Goal: Task Accomplishment & Management: Use online tool/utility

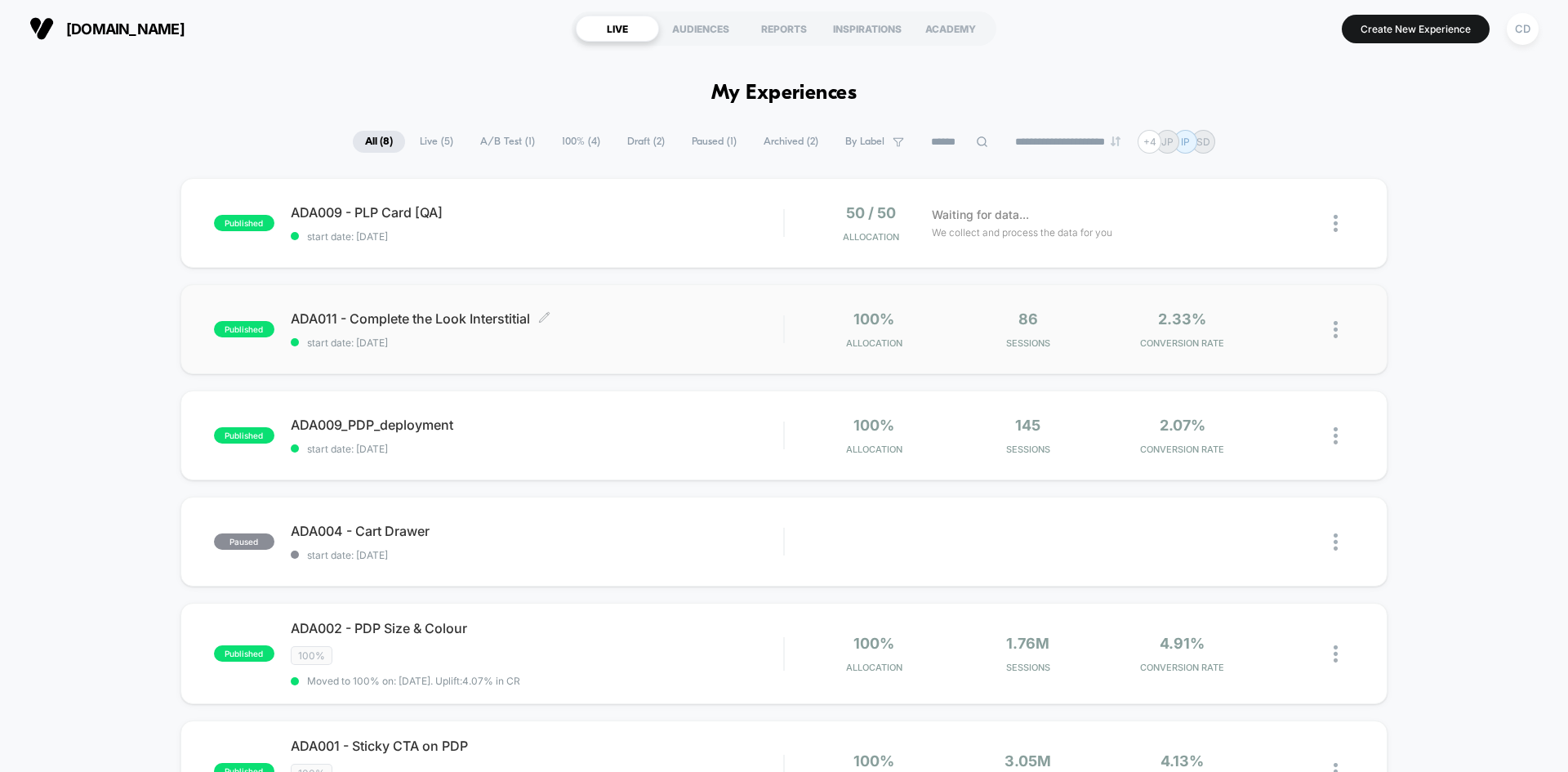
click at [378, 317] on span "ADA011 - Complete the Look Interstitial Click to edit experience details" at bounding box center [536, 318] width 492 height 16
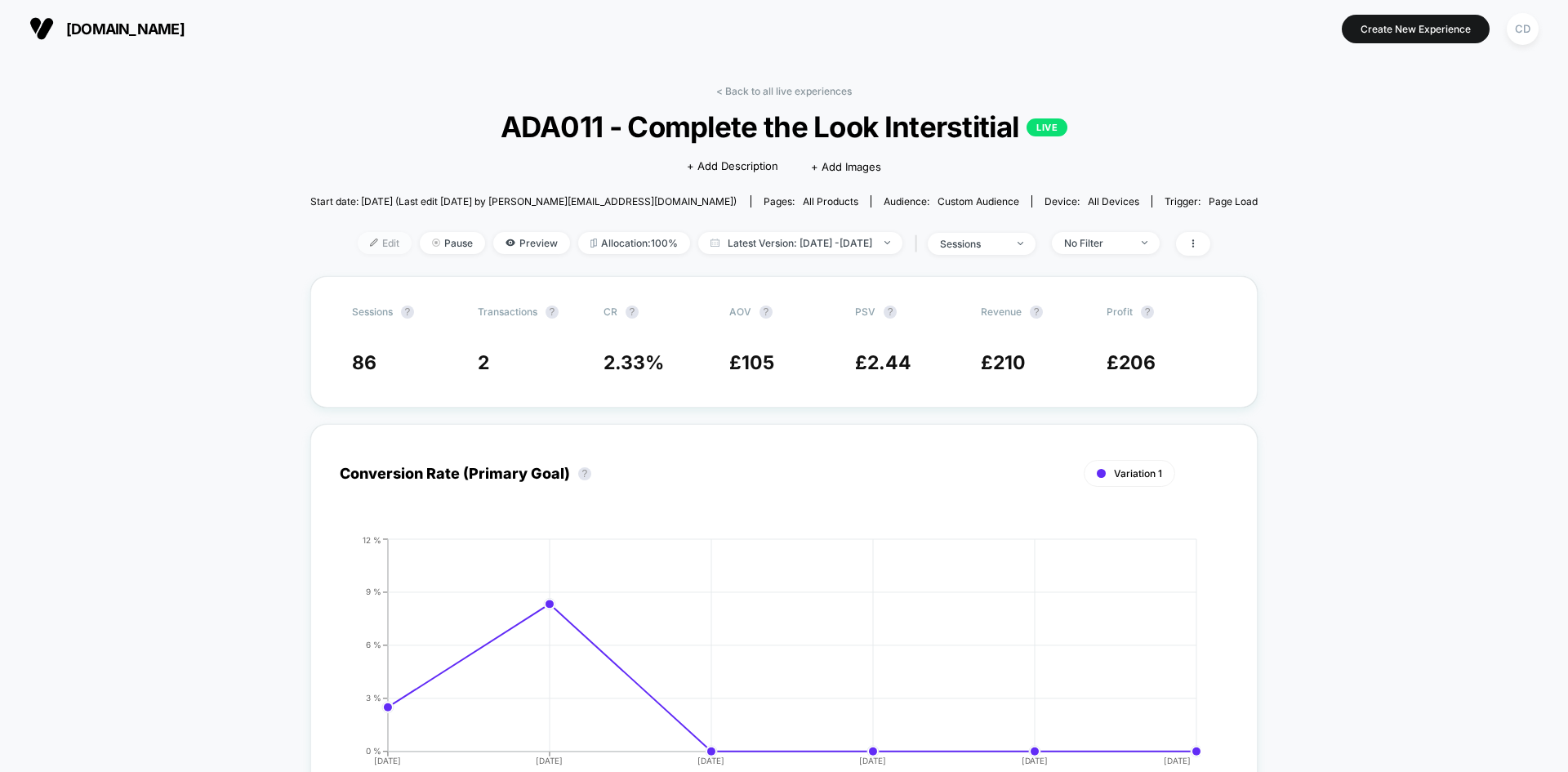
click at [357, 247] on span "Edit" at bounding box center [385, 243] width 54 height 22
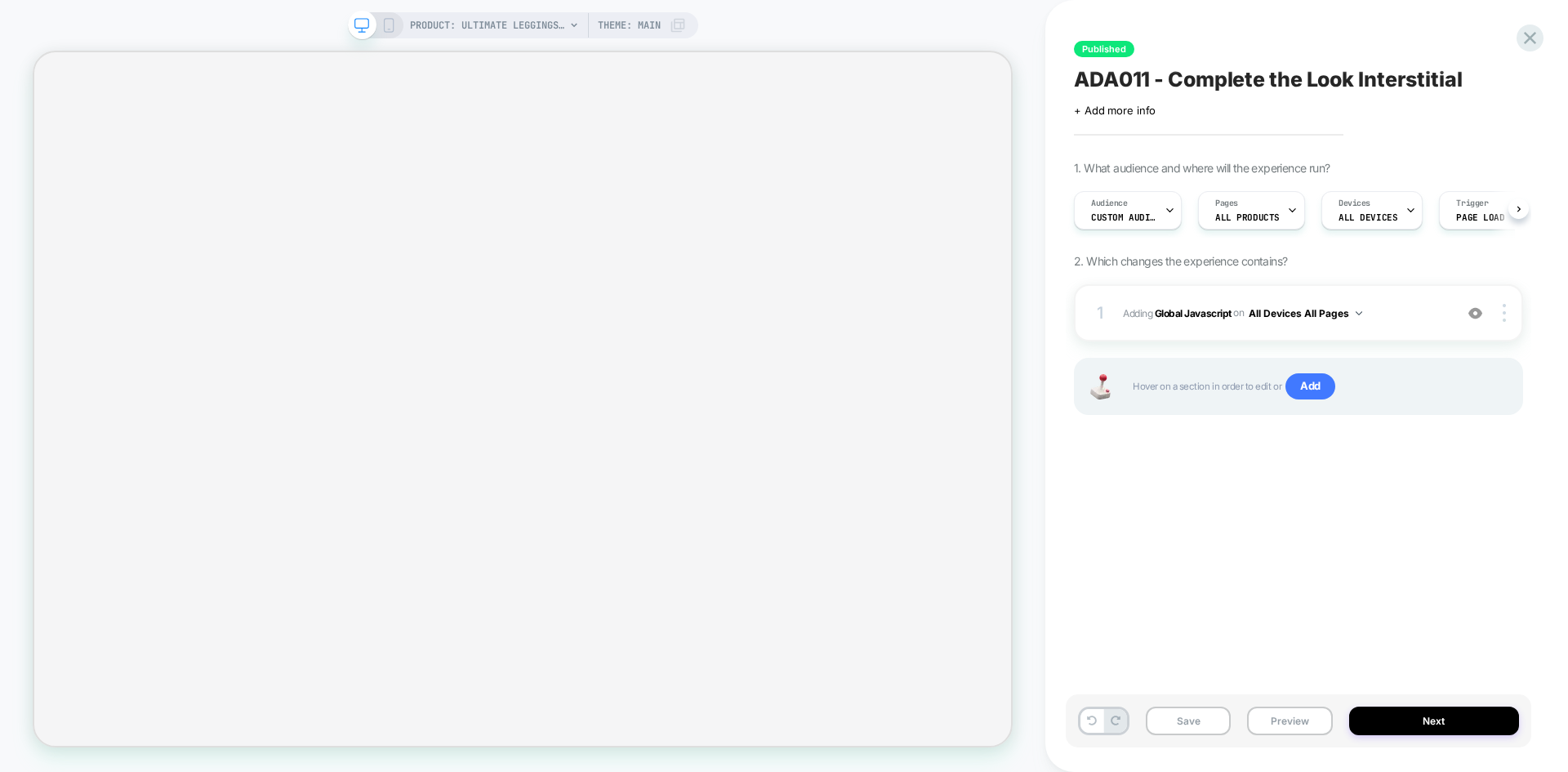
scroll to position [0, 1]
click at [1207, 314] on b "Global Javascript" at bounding box center [1193, 313] width 77 height 12
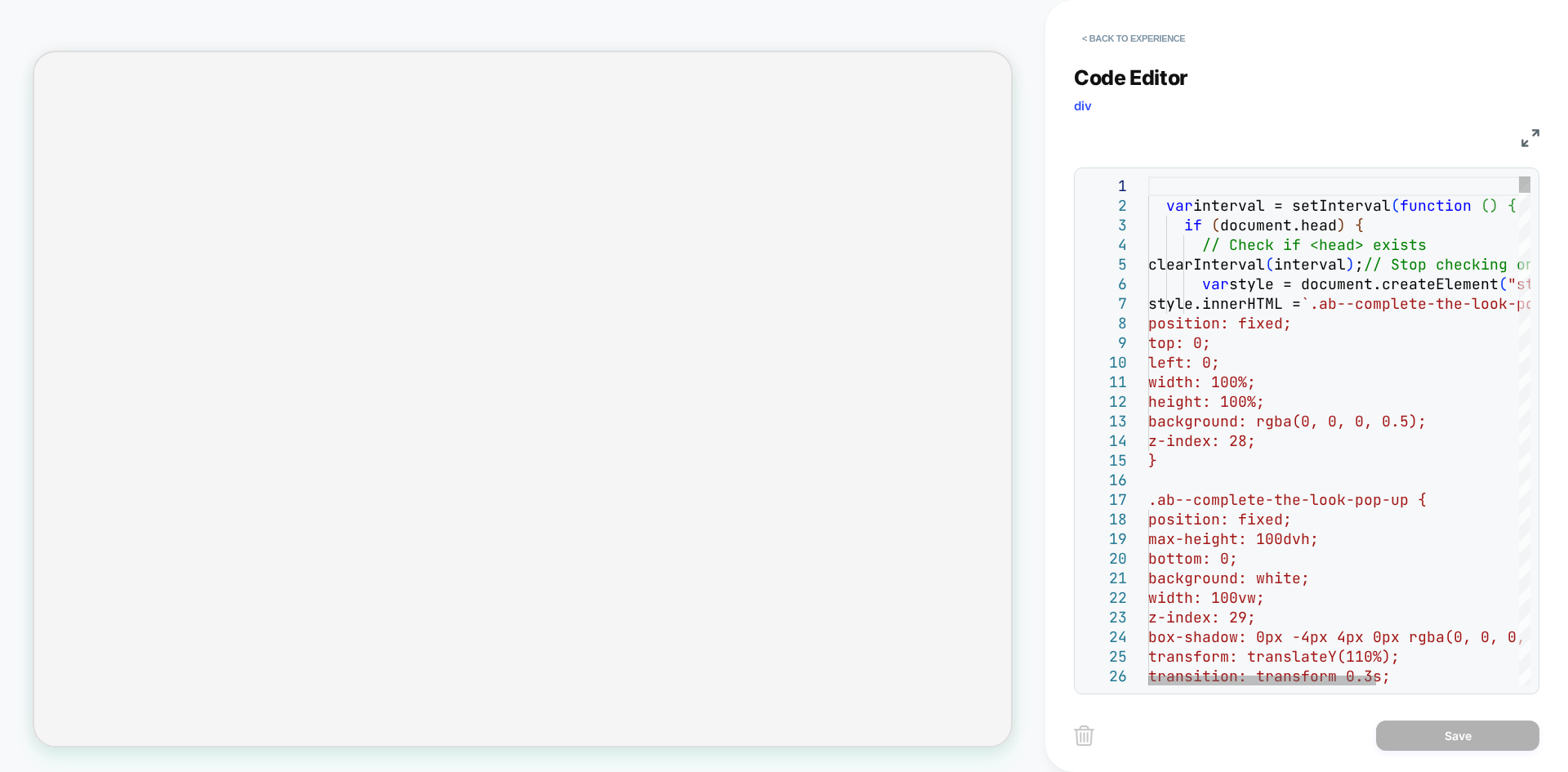
click at [1531, 176] on div at bounding box center [1525, 184] width 11 height 16
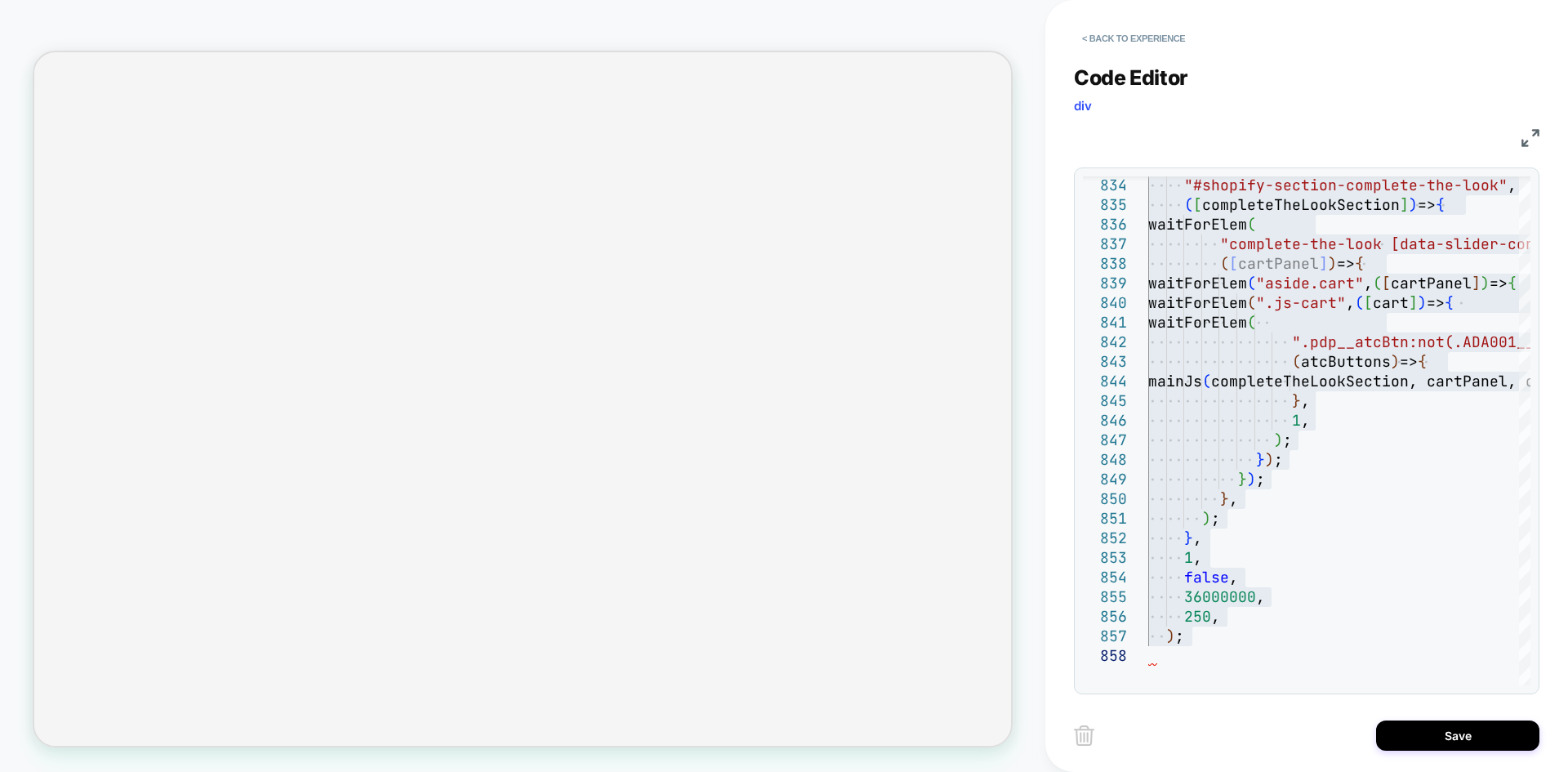
click at [1532, 656] on div "834 835 836 837 838 839 840 841 842 843 844 845 846 847 848 849 850 851 852 853…" at bounding box center [1307, 431] width 466 height 527
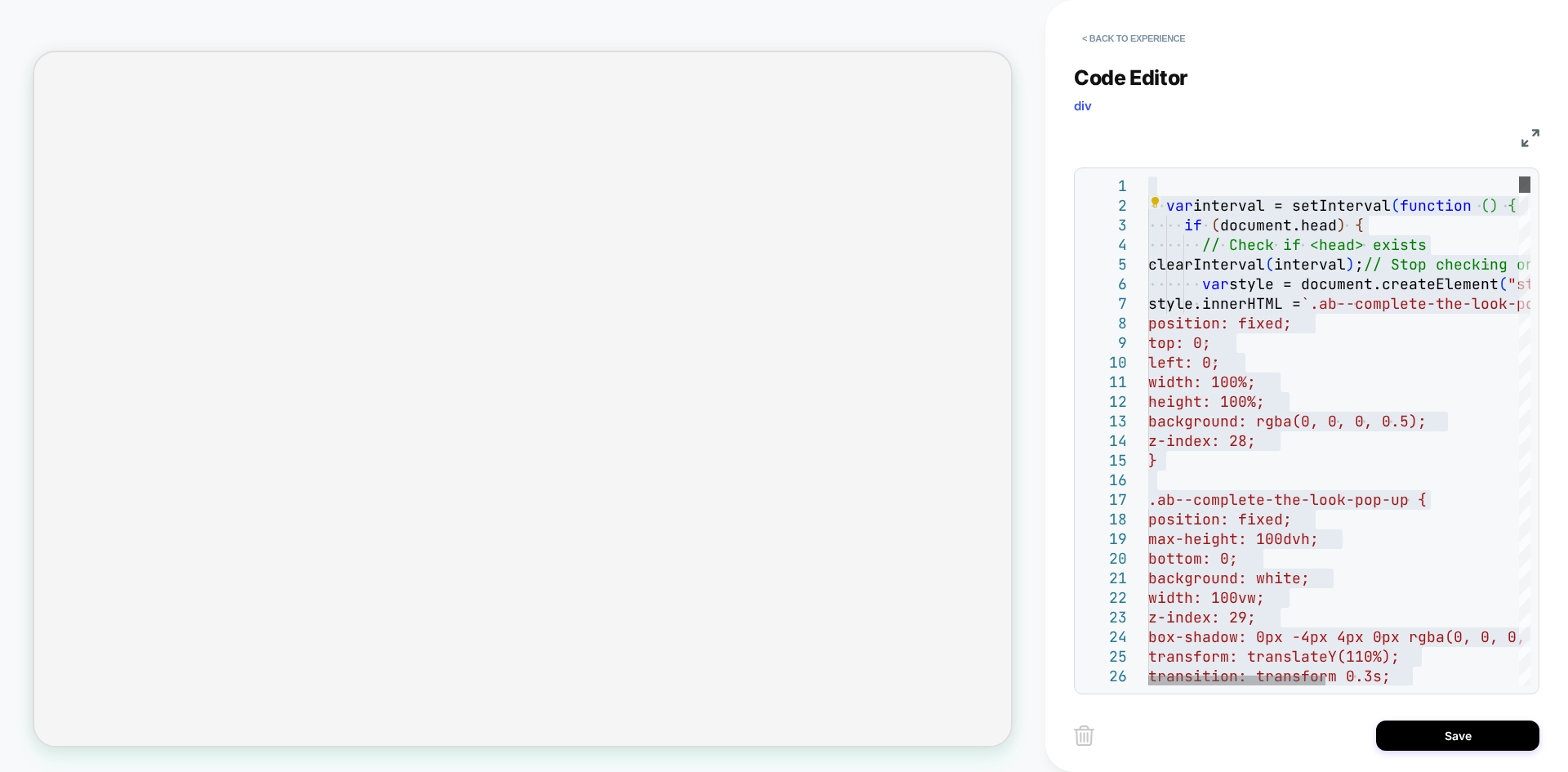
click at [1531, 176] on div at bounding box center [1525, 184] width 11 height 16
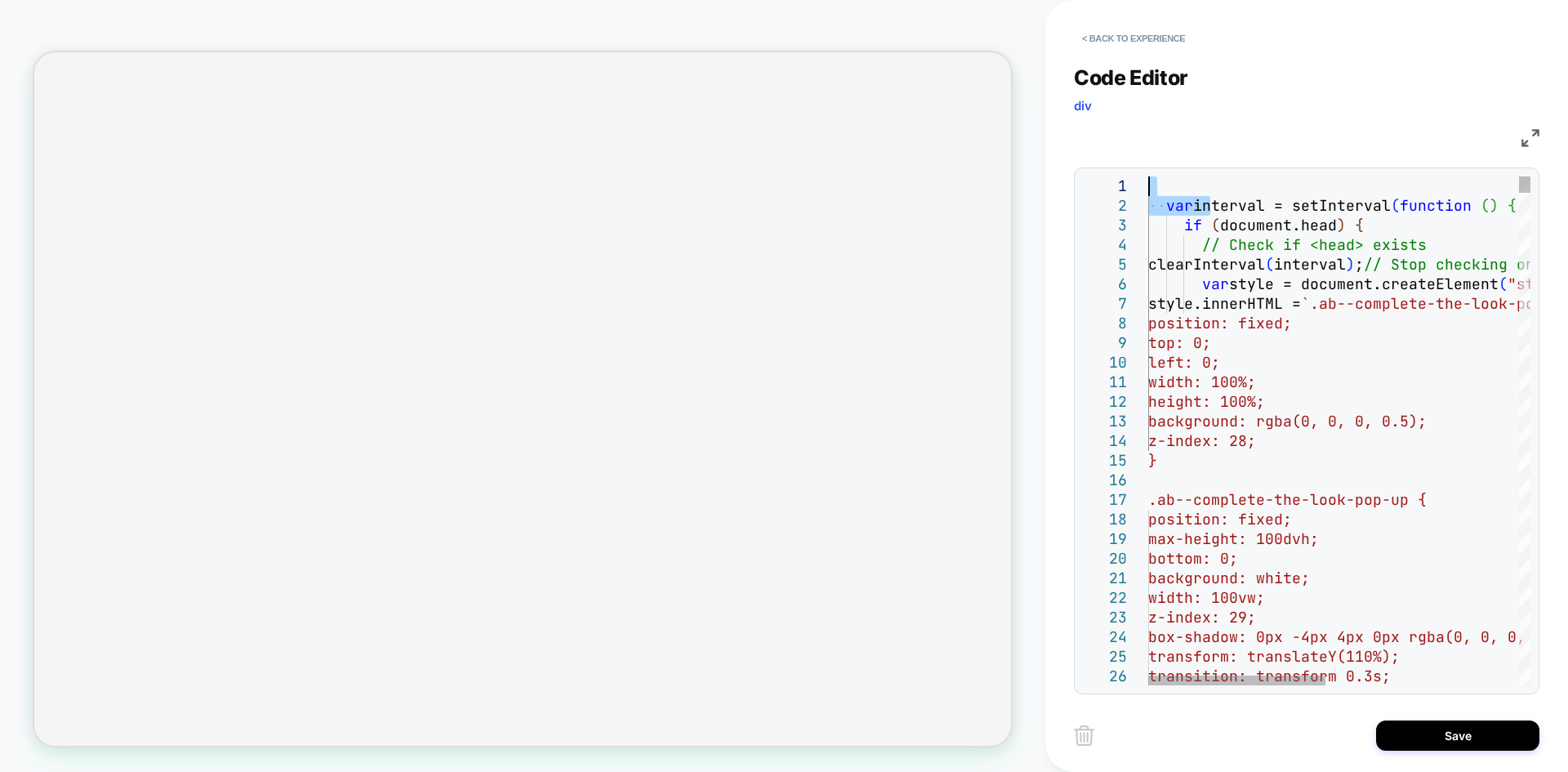
drag, startPoint x: 1206, startPoint y: 208, endPoint x: 1087, endPoint y: 154, distance: 130.7
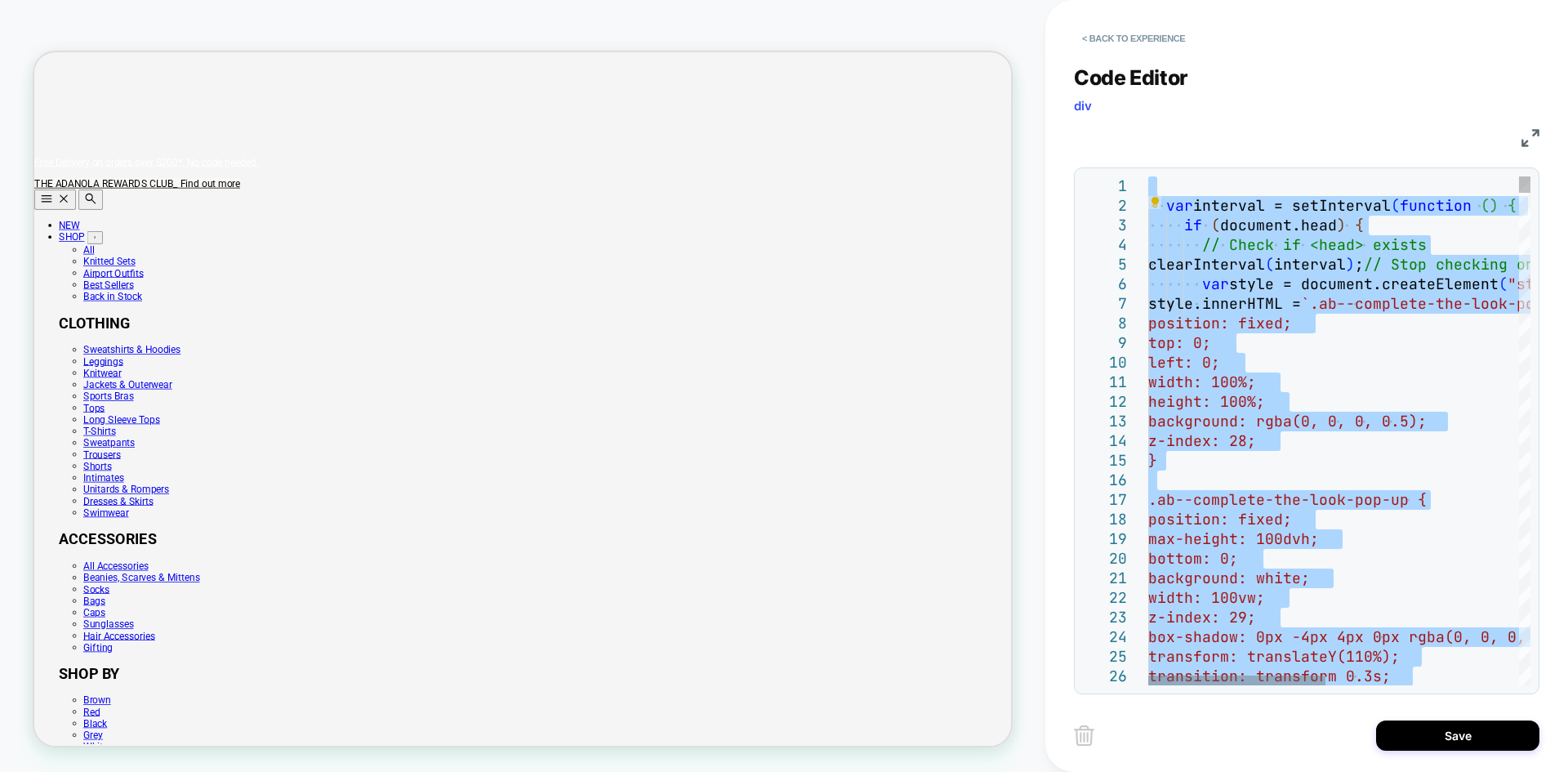
type textarea "**********"
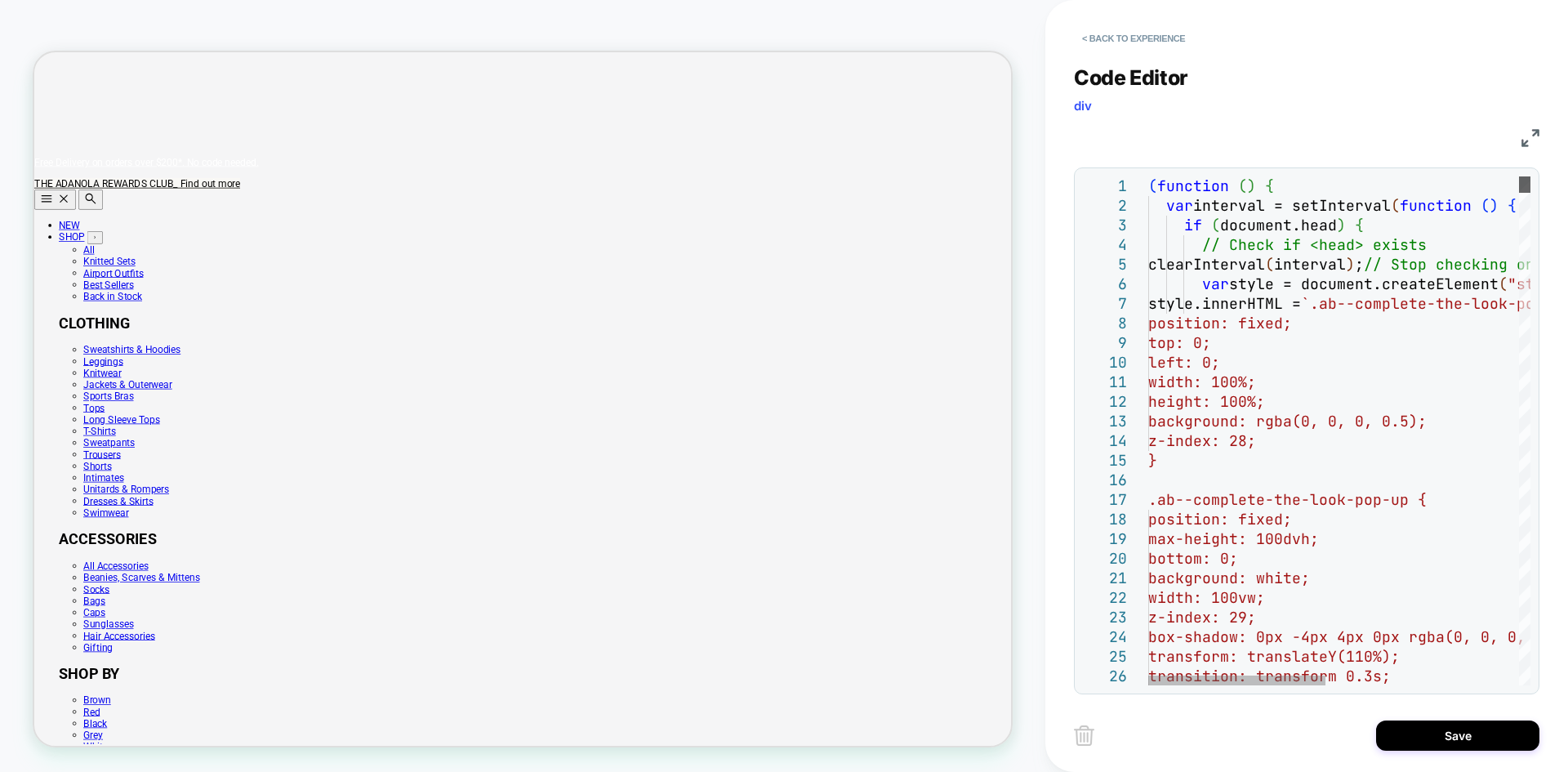
click at [1531, 176] on div at bounding box center [1525, 184] width 11 height 16
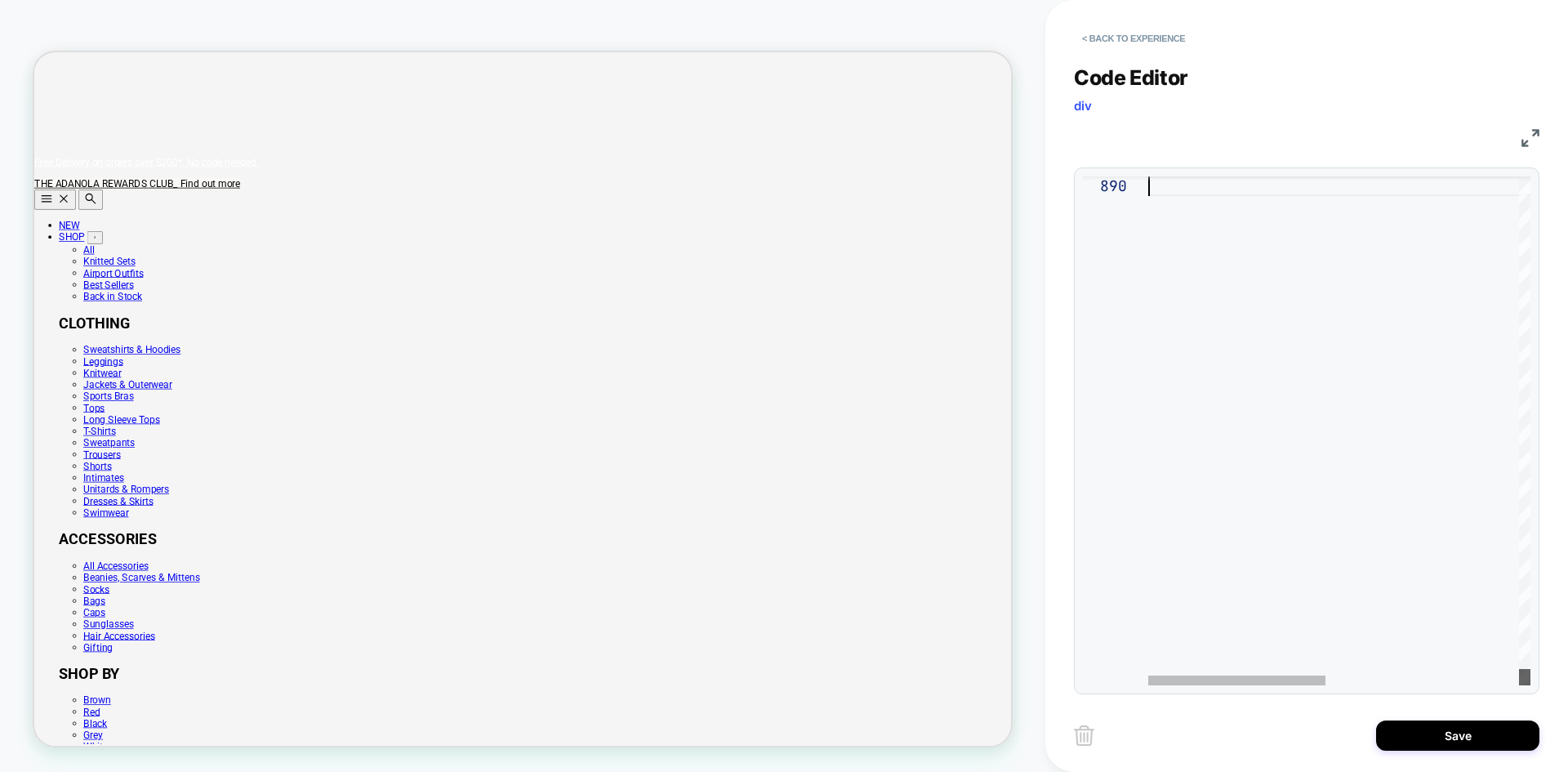
click at [1524, 677] on div at bounding box center [1525, 430] width 11 height 509
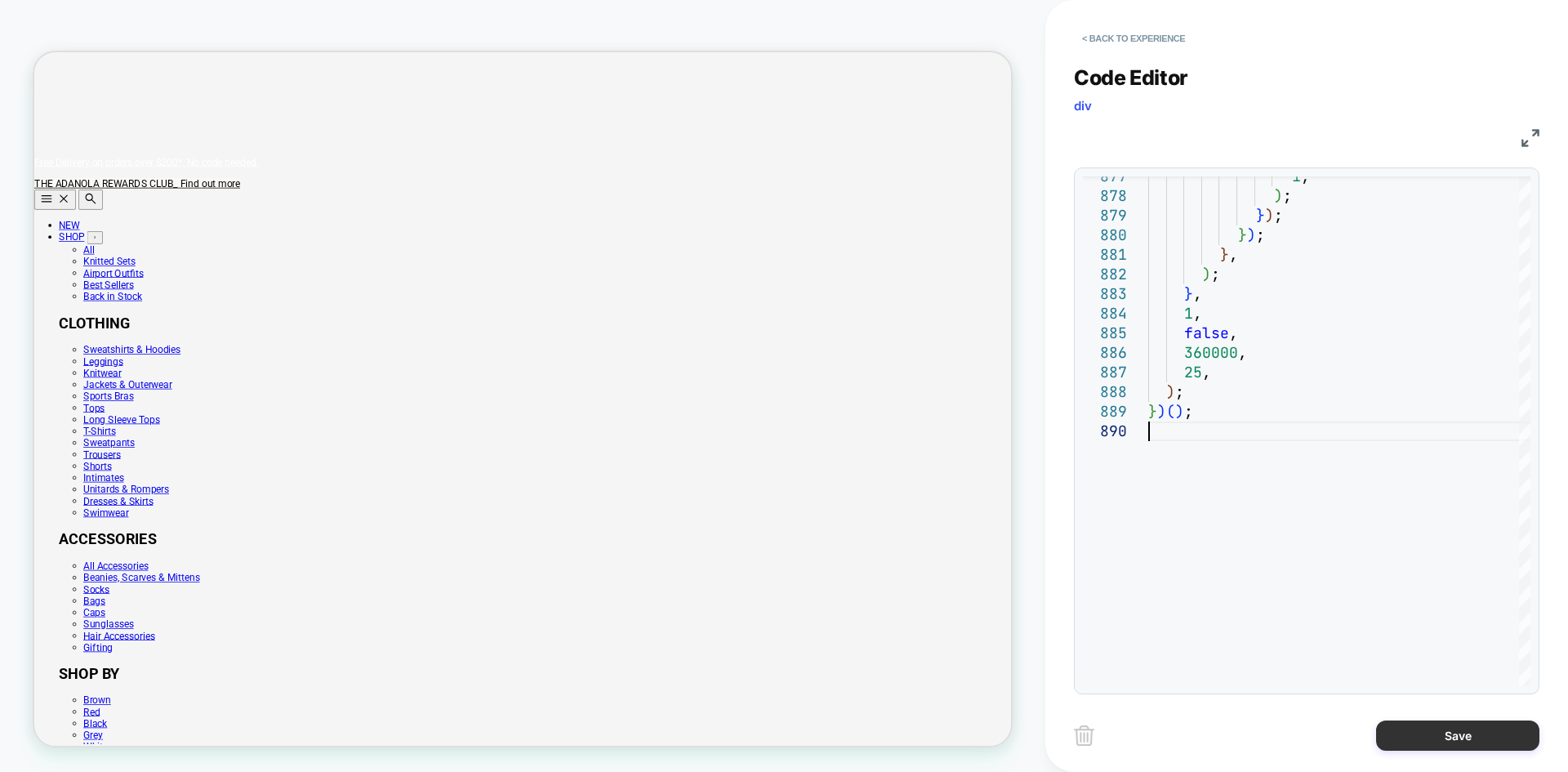
click at [1475, 741] on button "Save" at bounding box center [1458, 736] width 163 height 31
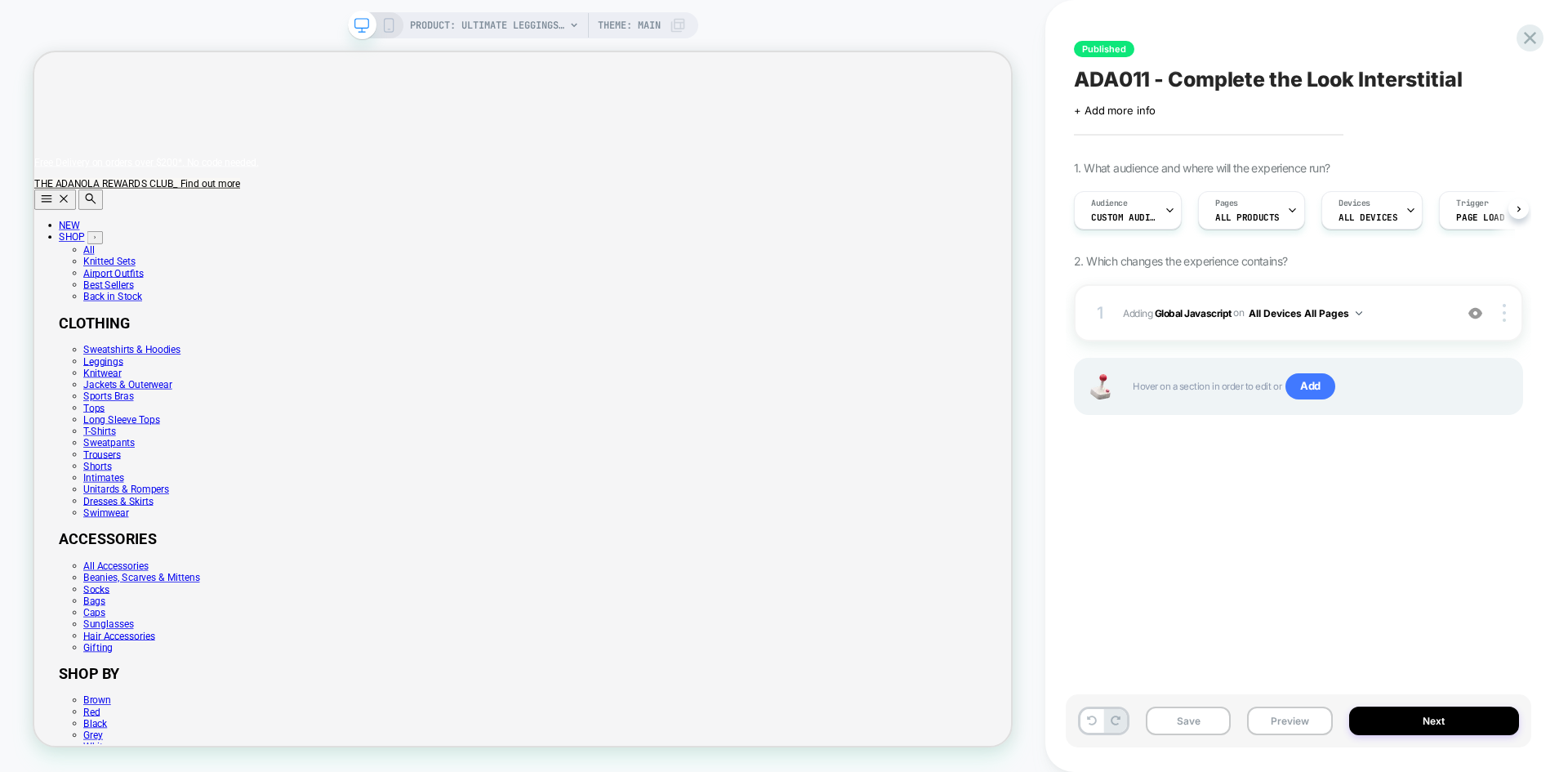
scroll to position [0, 1]
click at [1205, 720] on button "Save" at bounding box center [1188, 721] width 85 height 29
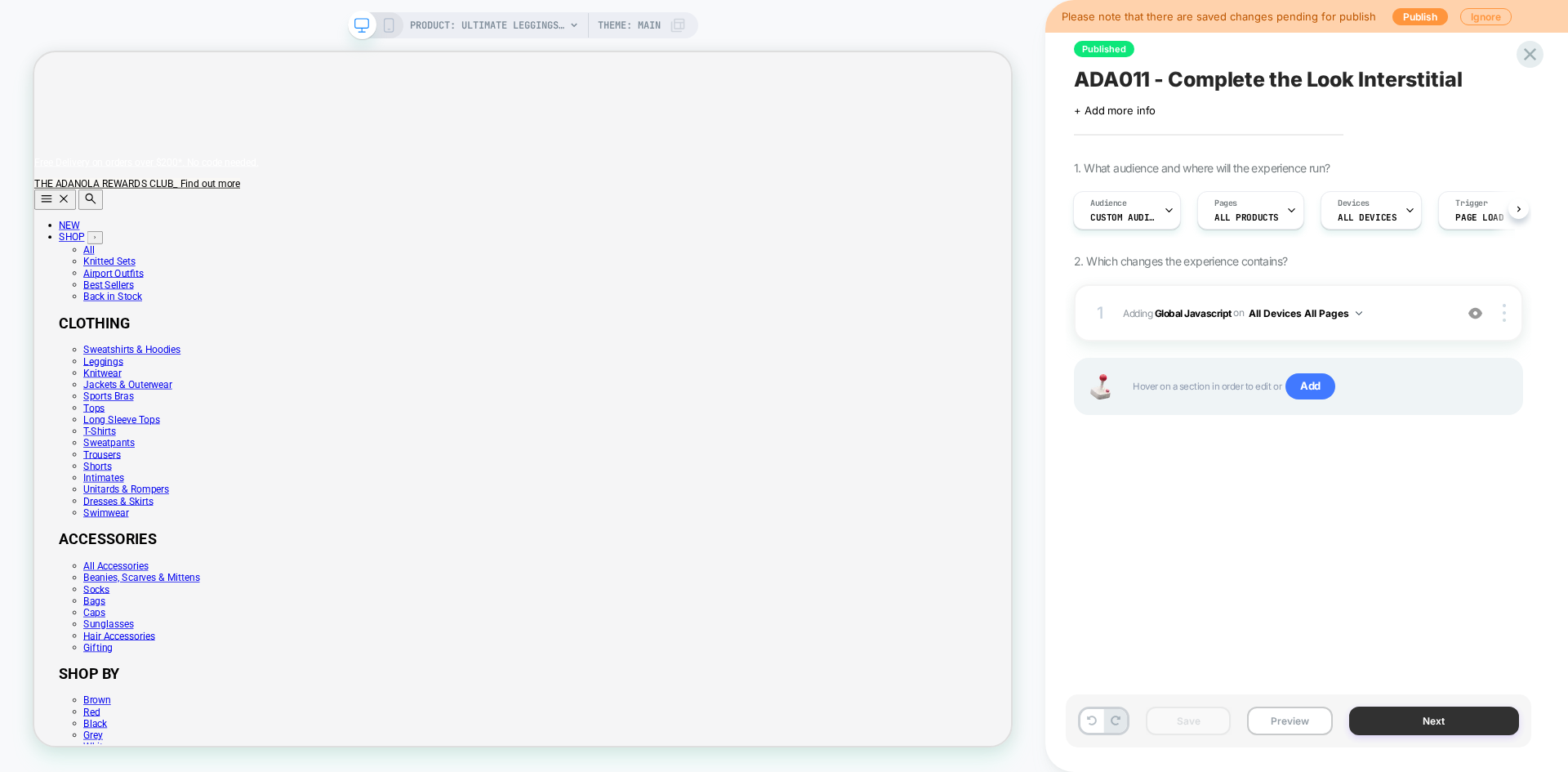
click at [1425, 721] on button "Next" at bounding box center [1435, 721] width 171 height 29
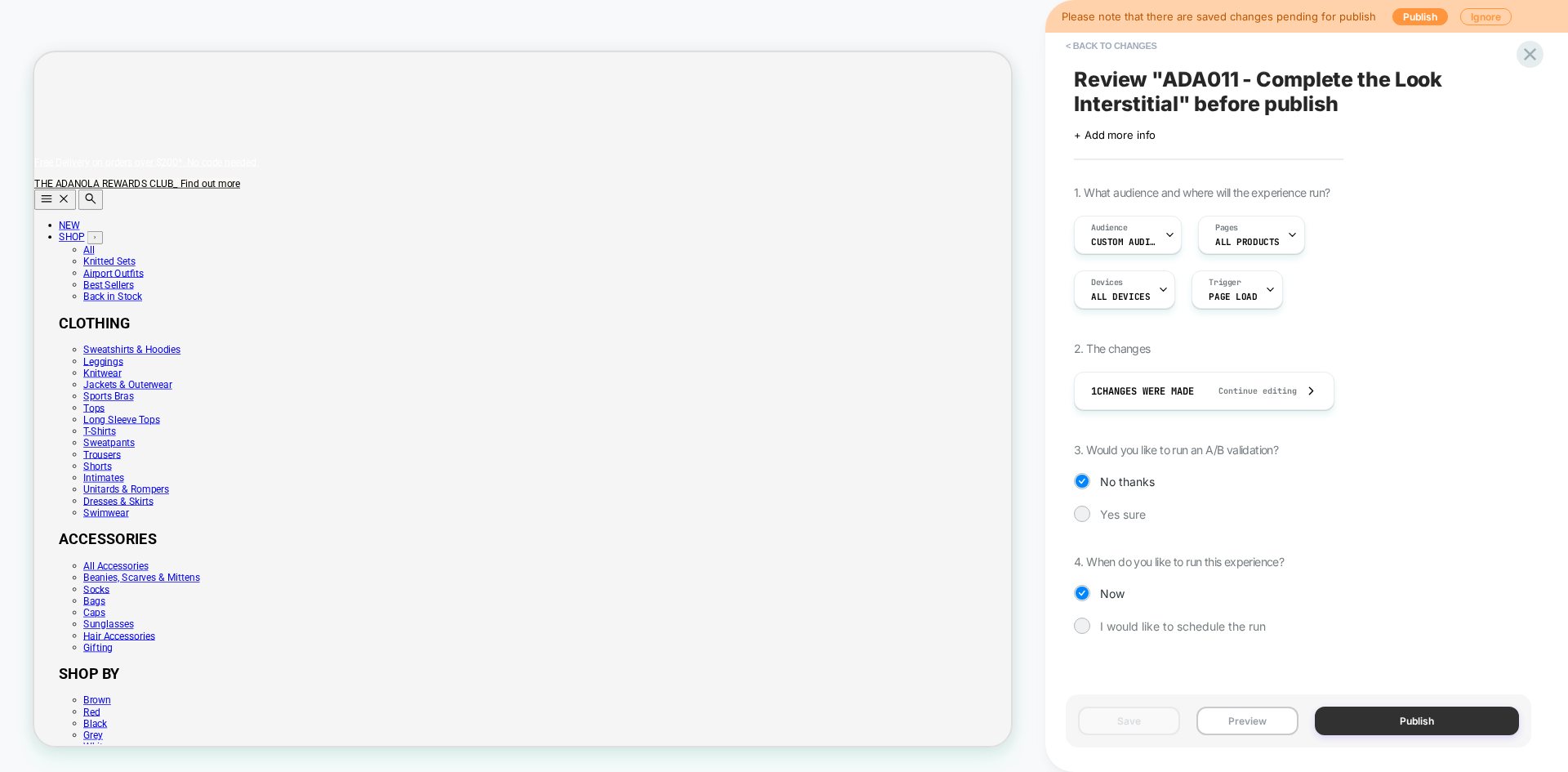
click at [1441, 725] on button "Publish" at bounding box center [1416, 721] width 204 height 29
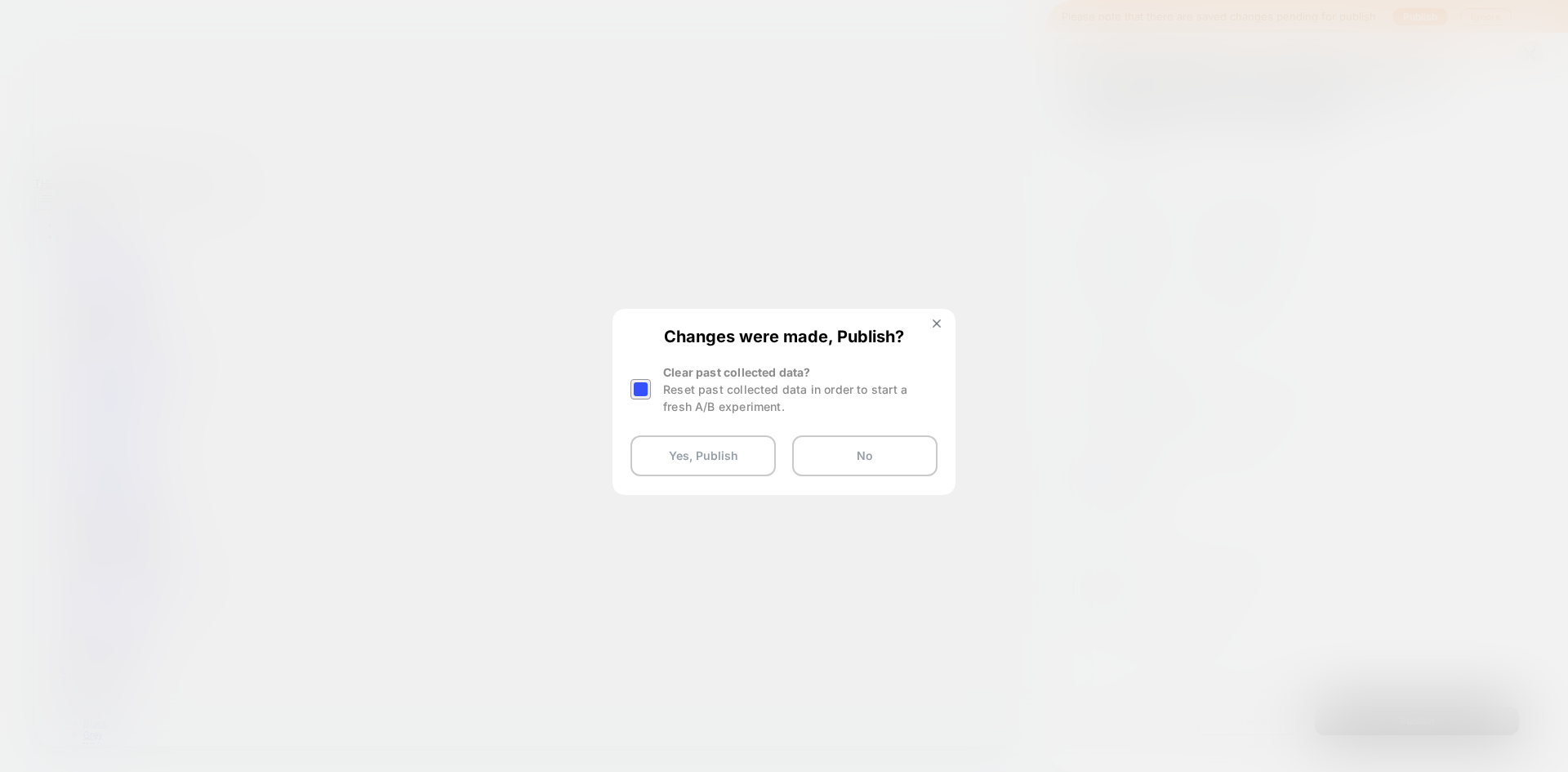
click at [706, 389] on div "Reset past collected data in order to start a fresh A/B experiment." at bounding box center [801, 397] width 274 height 34
click at [646, 384] on div at bounding box center [640, 389] width 20 height 20
click at [703, 452] on button "Yes, Publish" at bounding box center [703, 456] width 146 height 41
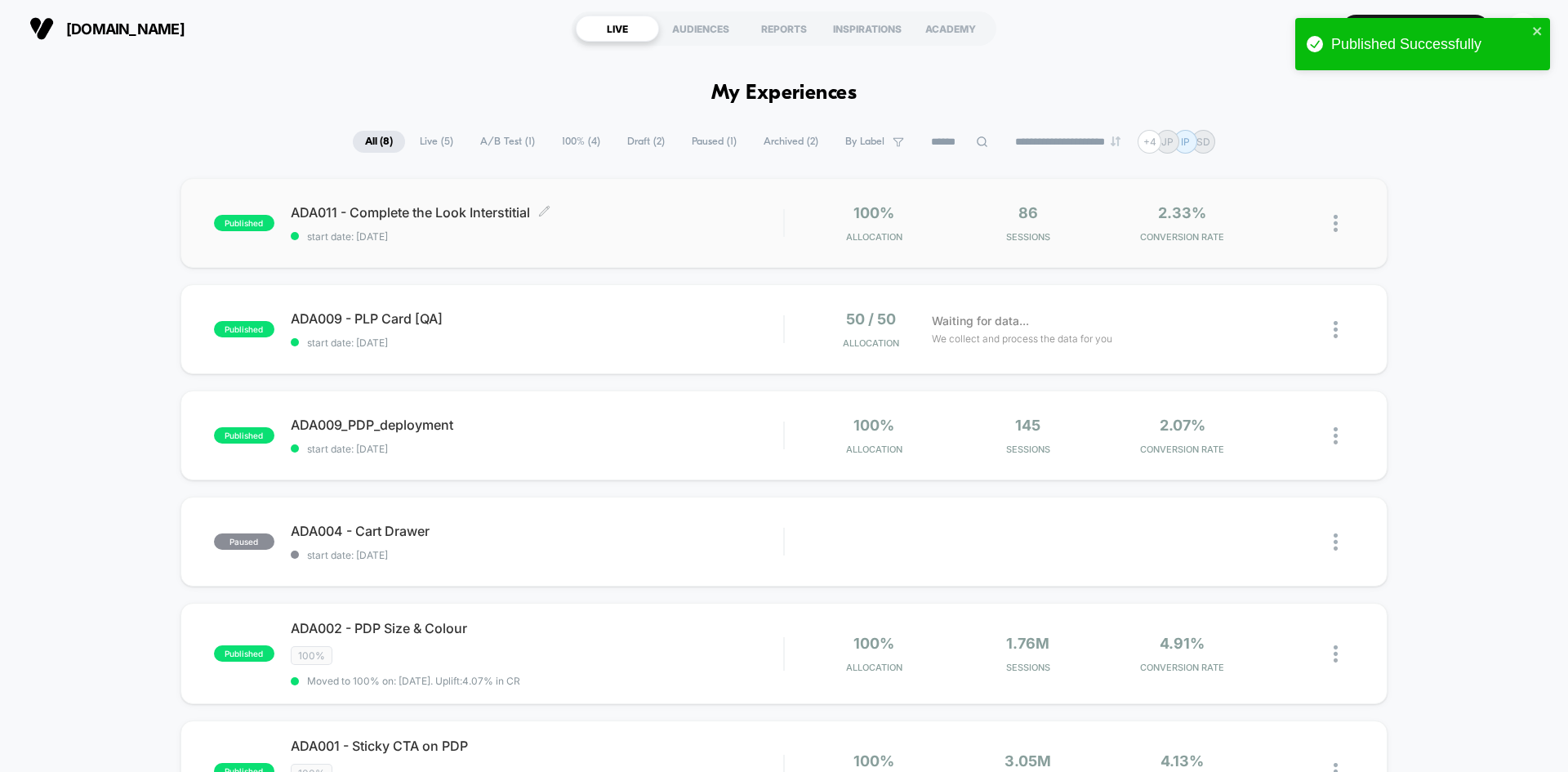
click at [340, 211] on span "ADA011 - Complete the Look Interstitial Click to edit experience details" at bounding box center [536, 212] width 492 height 16
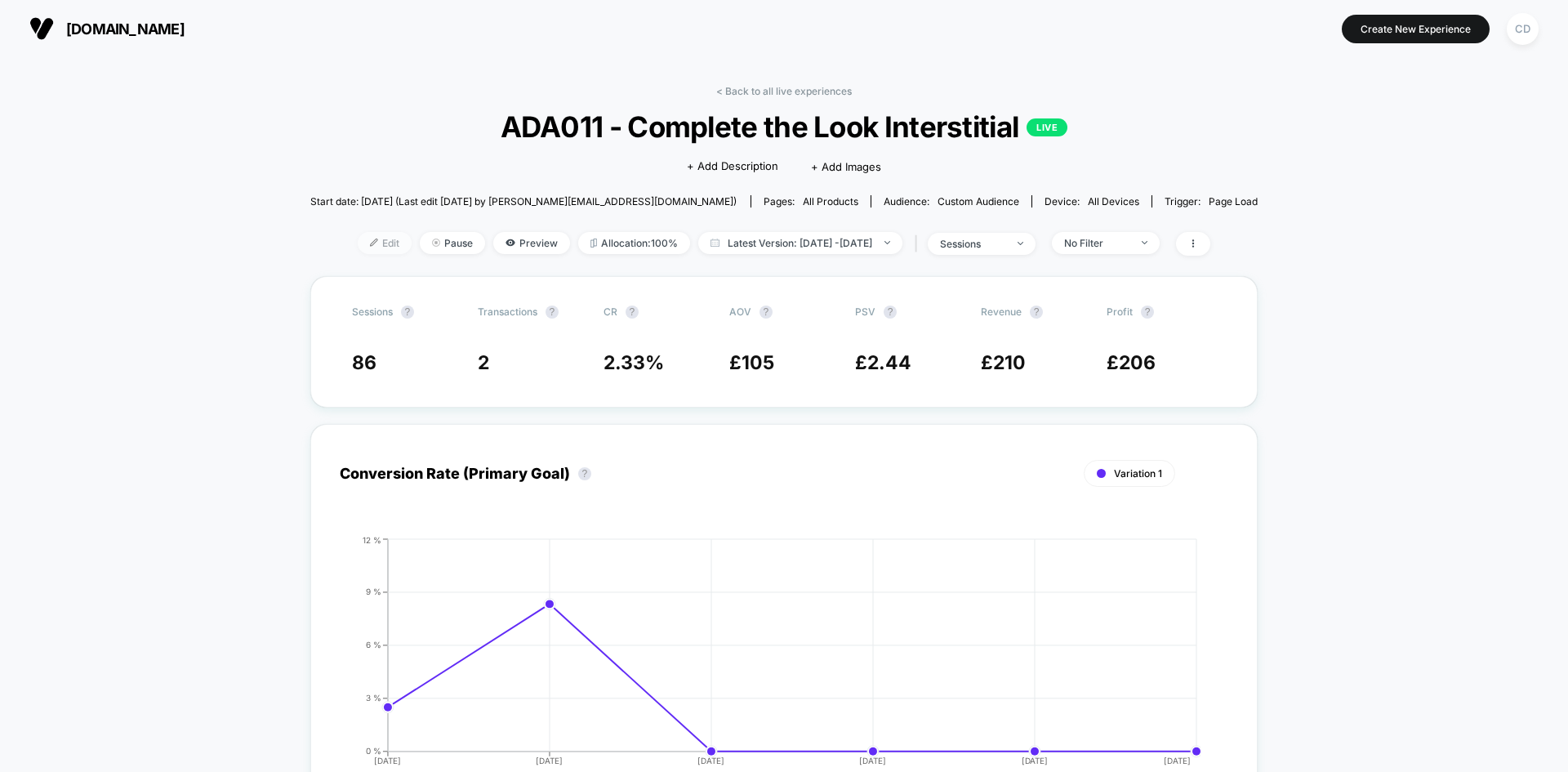
click at [363, 242] on span "Edit" at bounding box center [385, 243] width 54 height 22
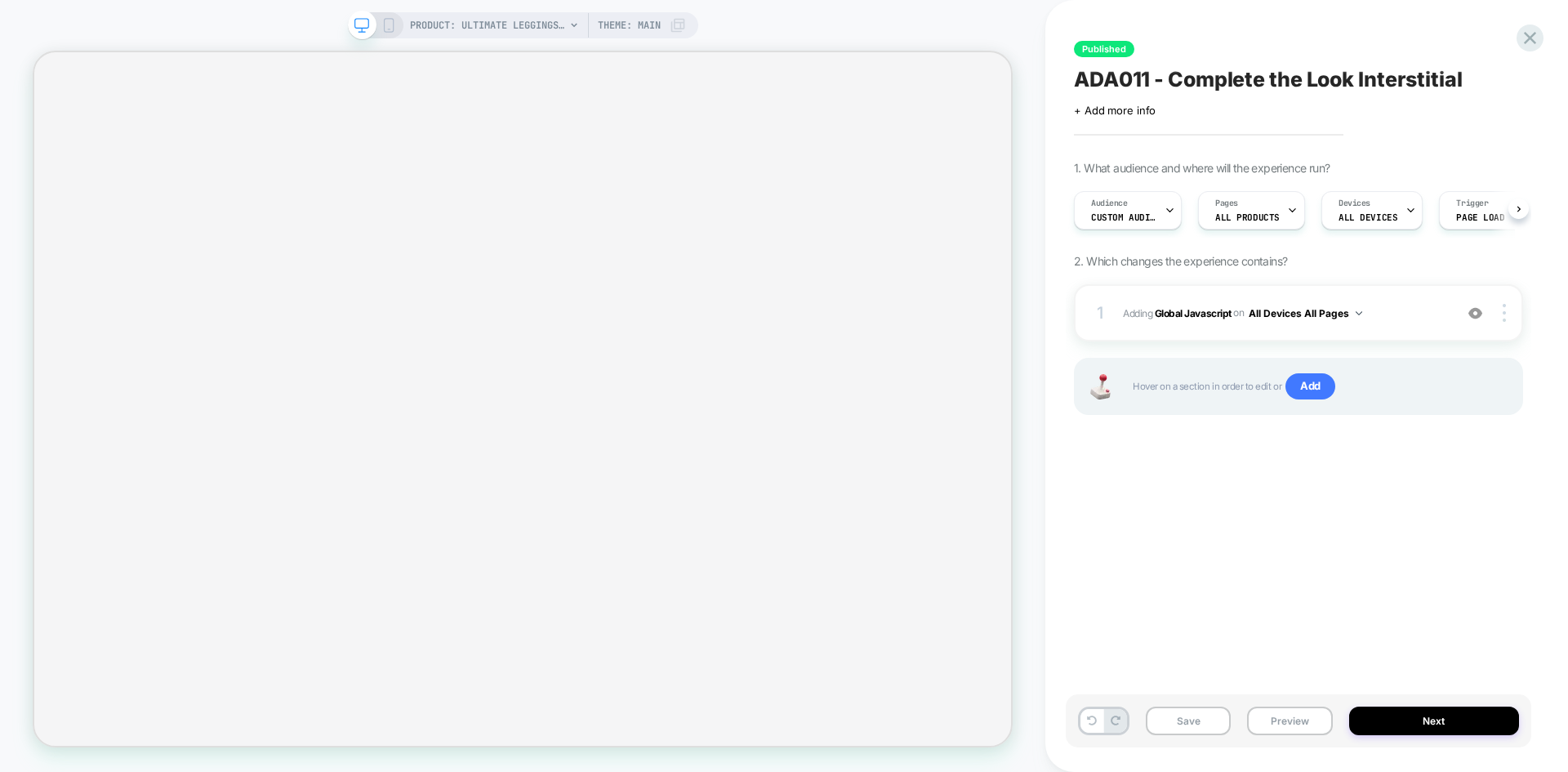
scroll to position [0, 1]
select select "**********"
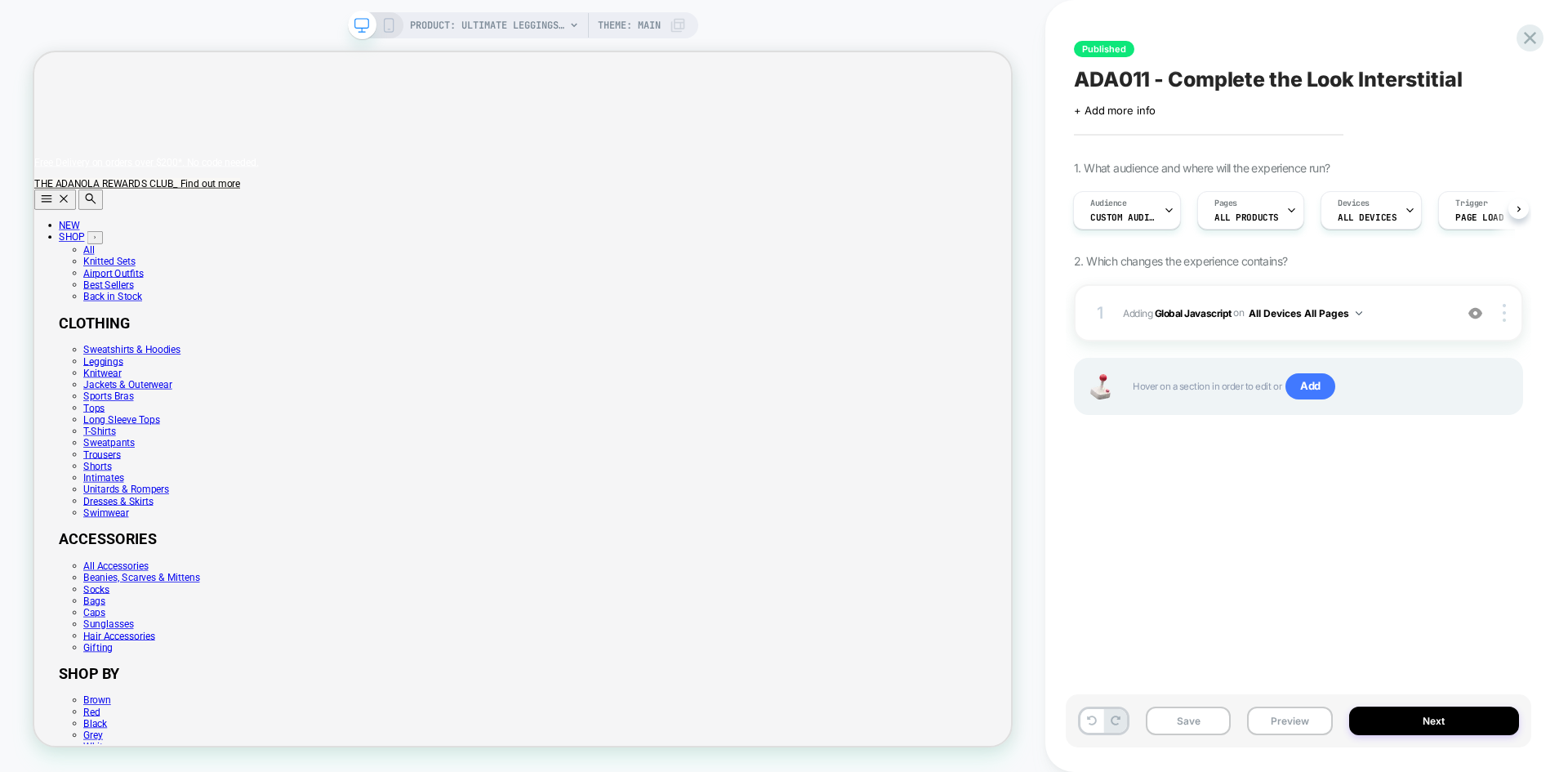
scroll to position [0, 0]
click at [1212, 314] on b "Global Javascript" at bounding box center [1193, 313] width 77 height 12
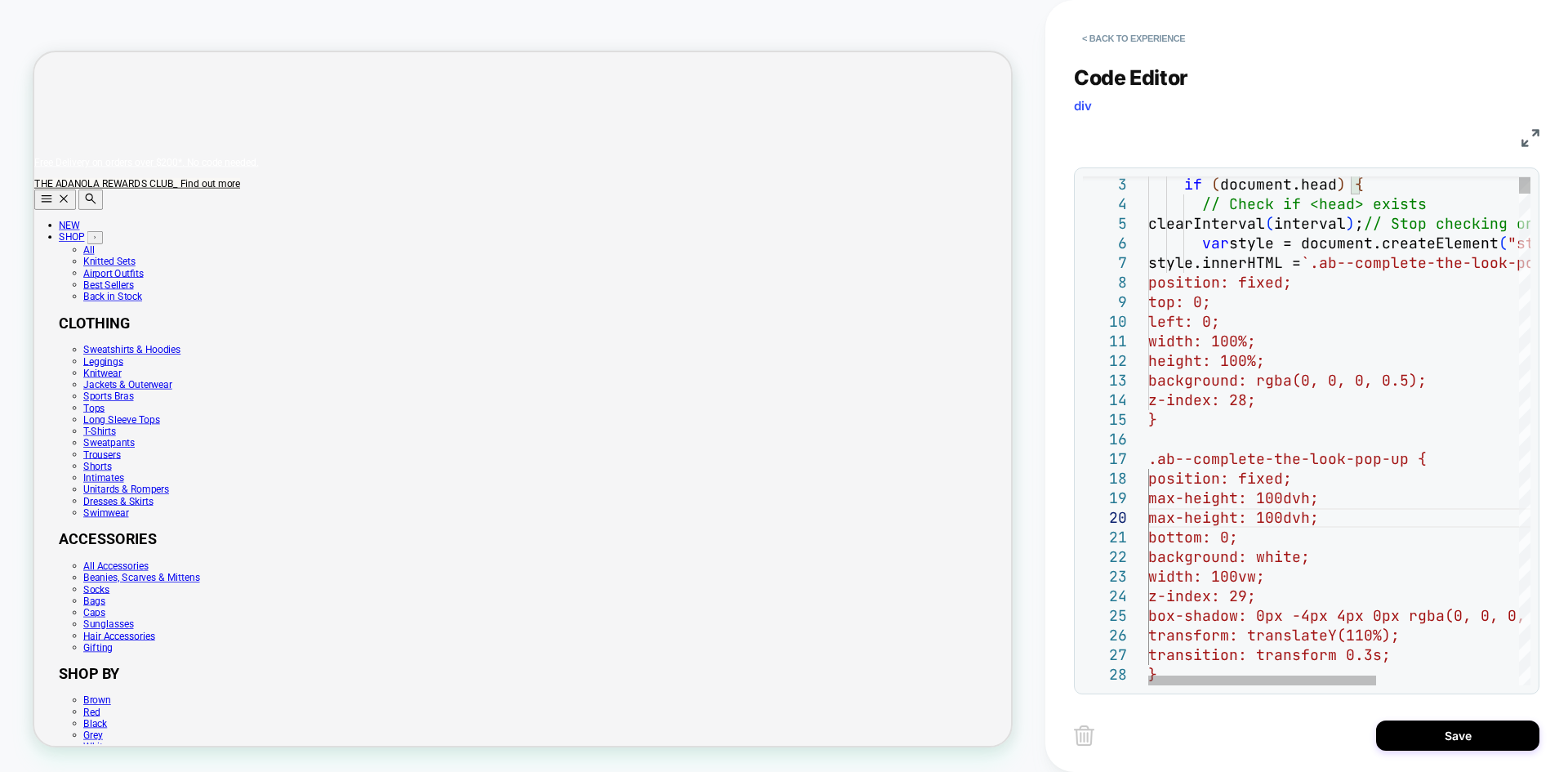
type textarea "**********"
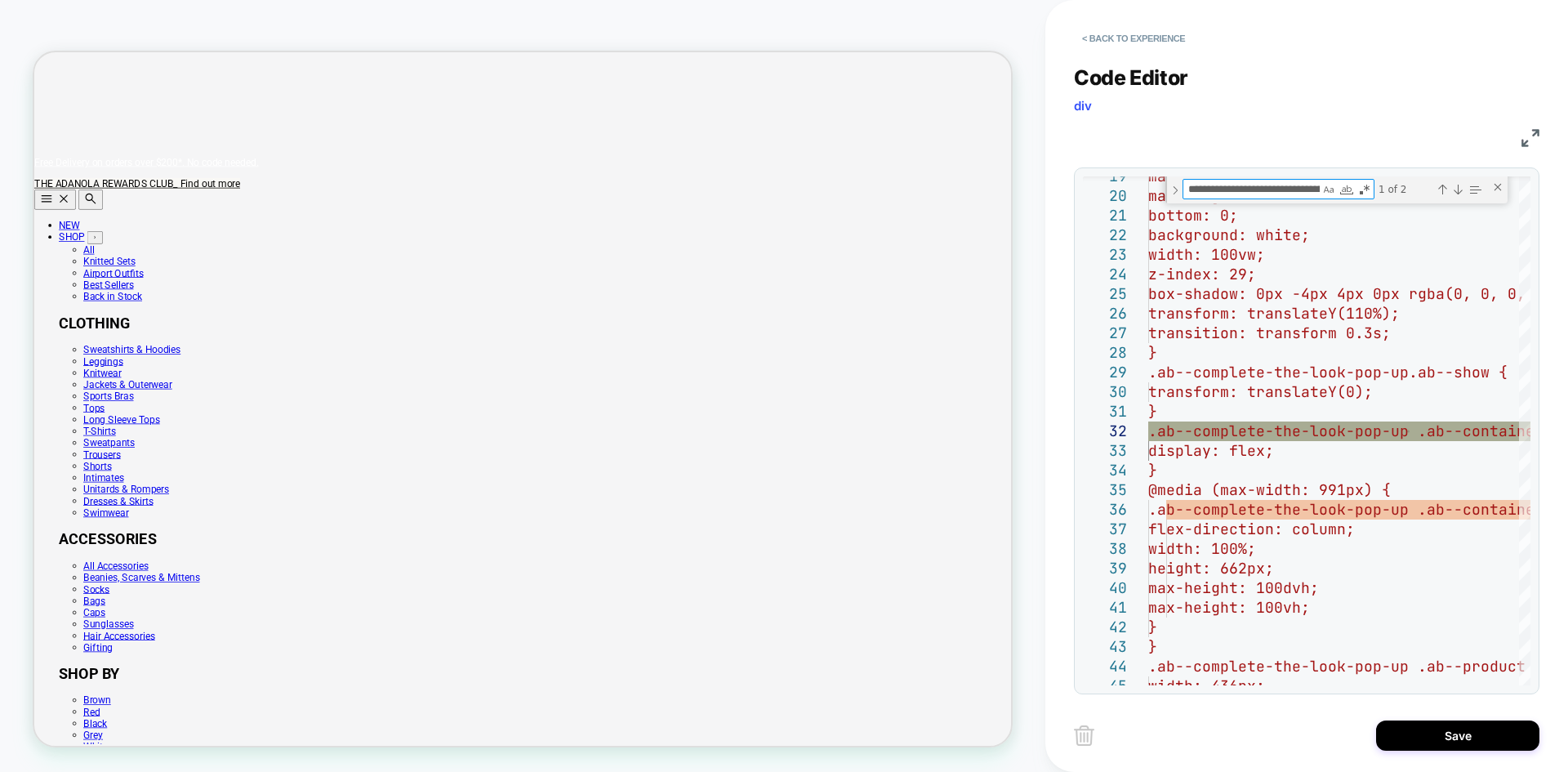
drag, startPoint x: 1250, startPoint y: 187, endPoint x: 1044, endPoint y: 191, distance: 206.0
click at [1044, 191] on div "**********" at bounding box center [784, 386] width 1568 height 772
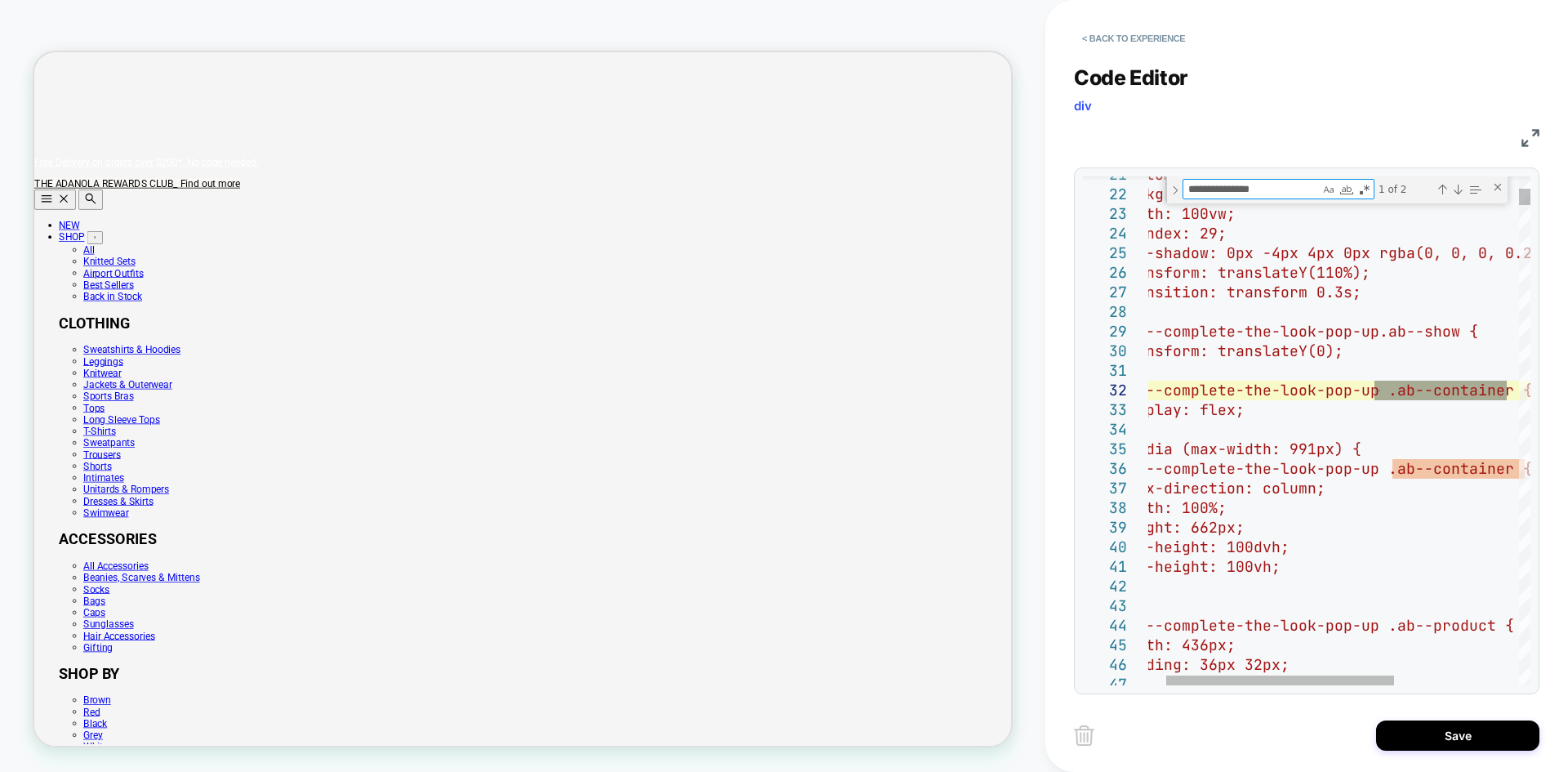
type textarea "**********"
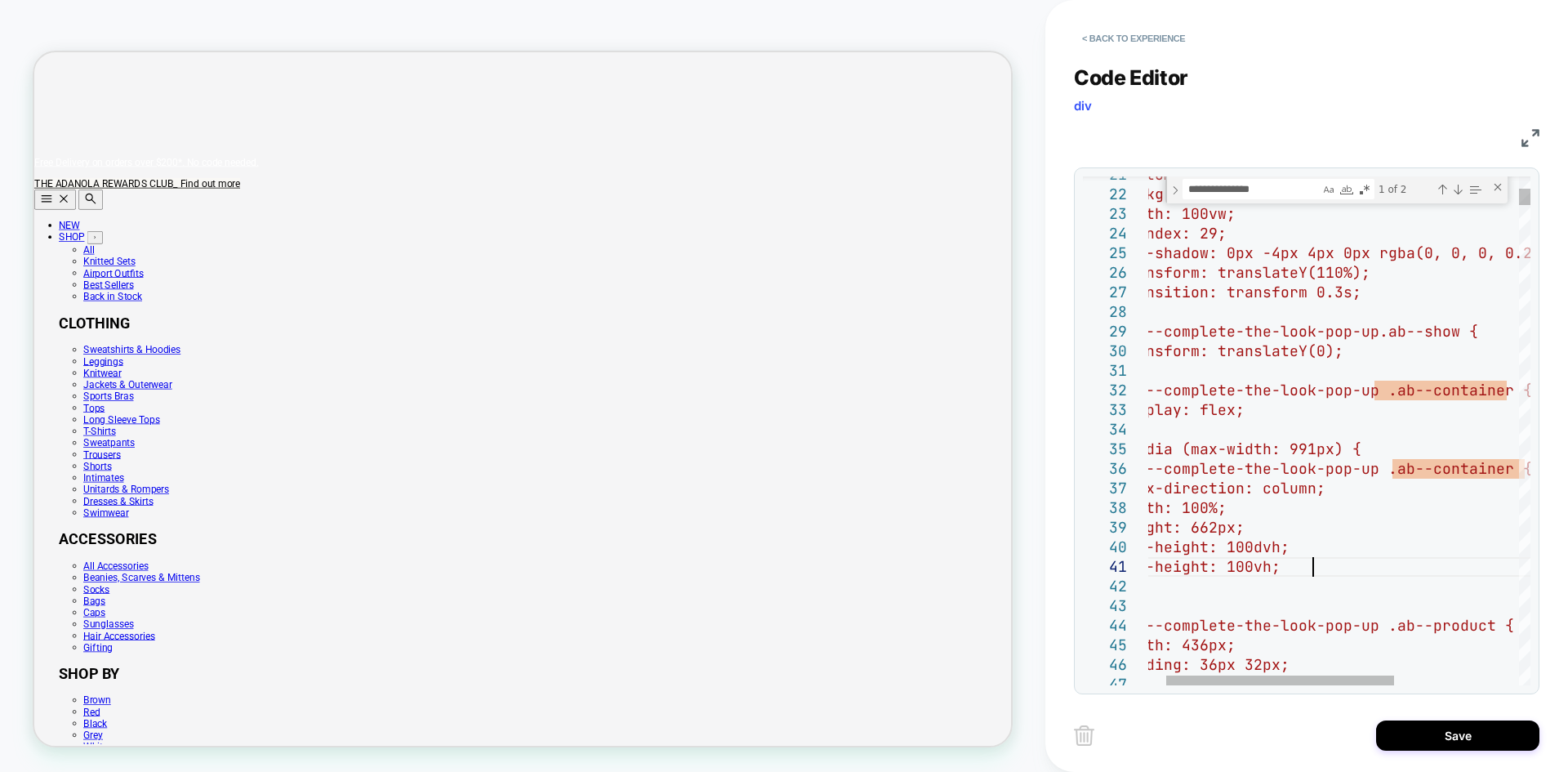
type textarea "**********"
click at [1456, 730] on button "Save" at bounding box center [1458, 736] width 163 height 31
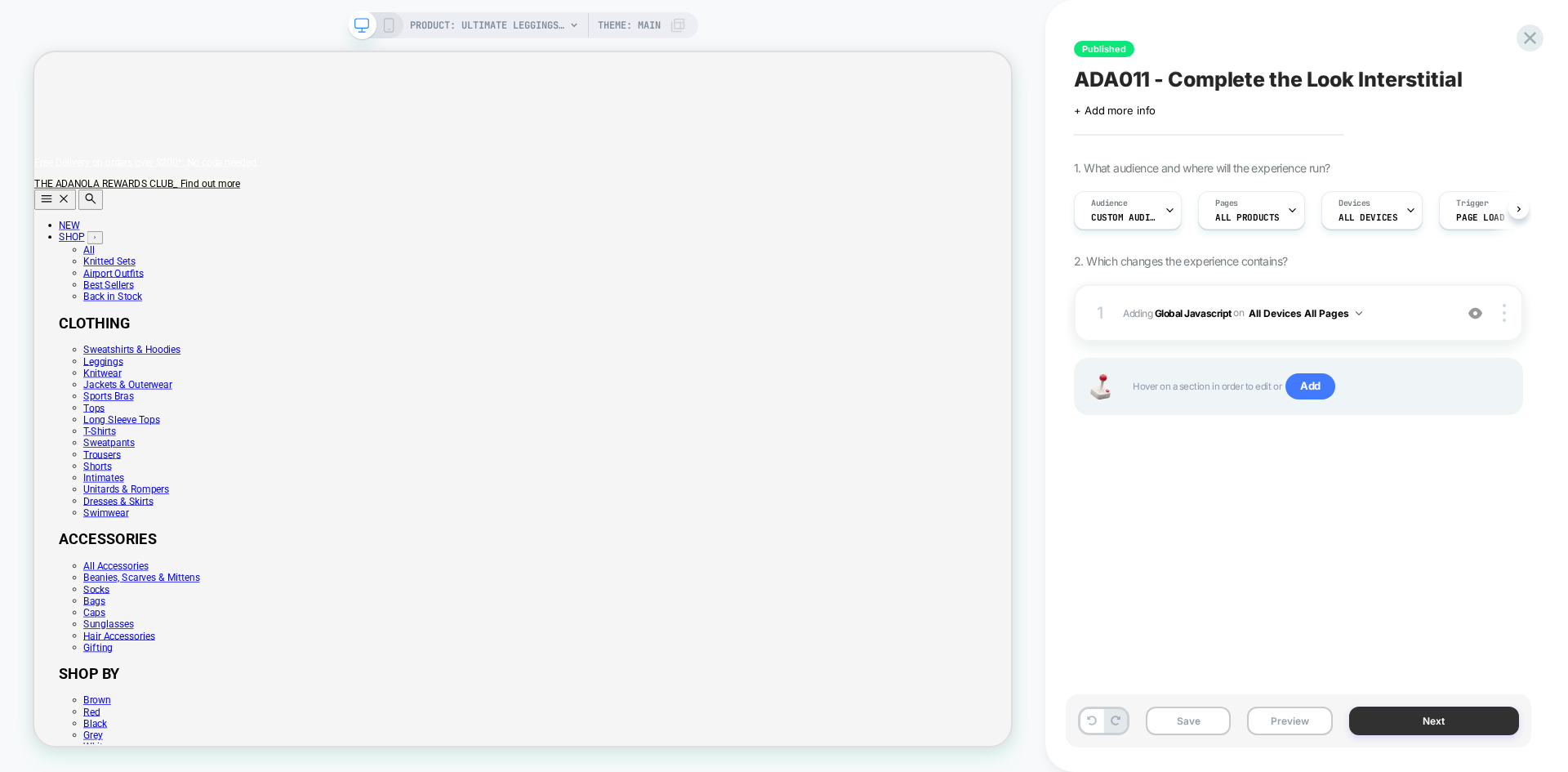
scroll to position [0, 1]
click at [1438, 720] on button "Next" at bounding box center [1435, 721] width 171 height 29
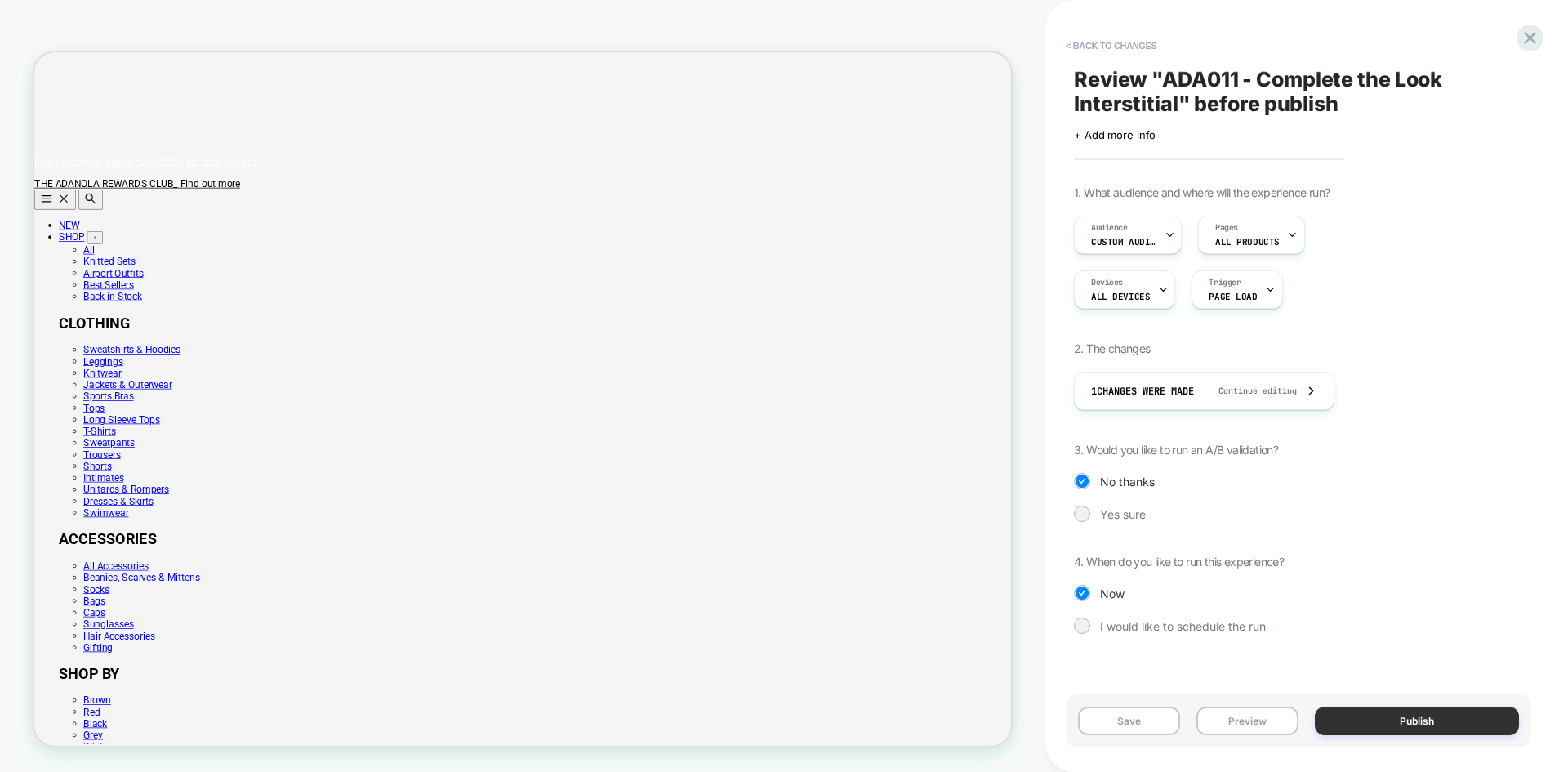
click at [1418, 722] on button "Publish" at bounding box center [1416, 721] width 204 height 29
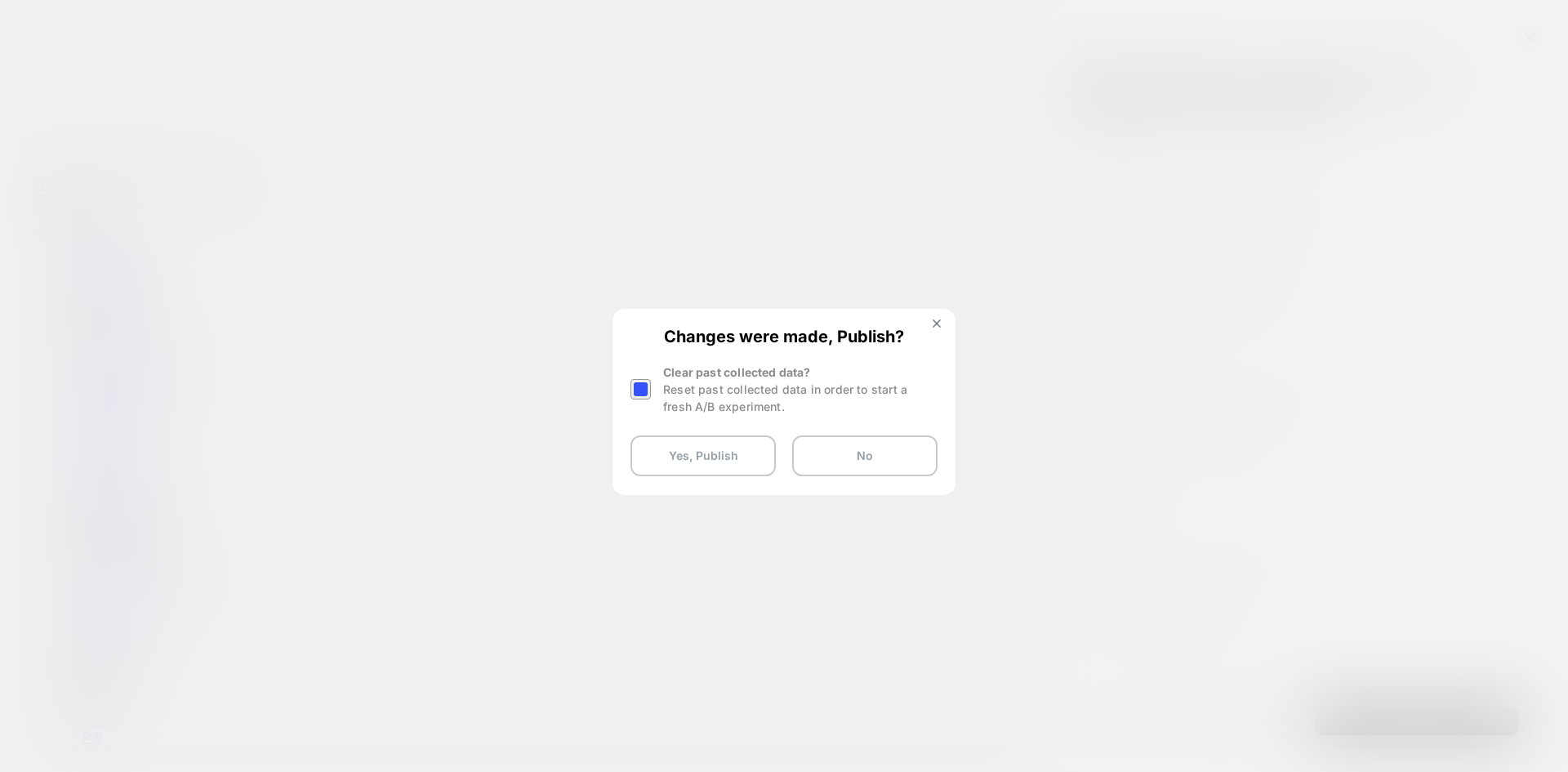
click at [638, 391] on div at bounding box center [640, 389] width 20 height 20
click at [716, 459] on button "Yes, Publish" at bounding box center [703, 456] width 146 height 41
